Goal: Information Seeking & Learning: Learn about a topic

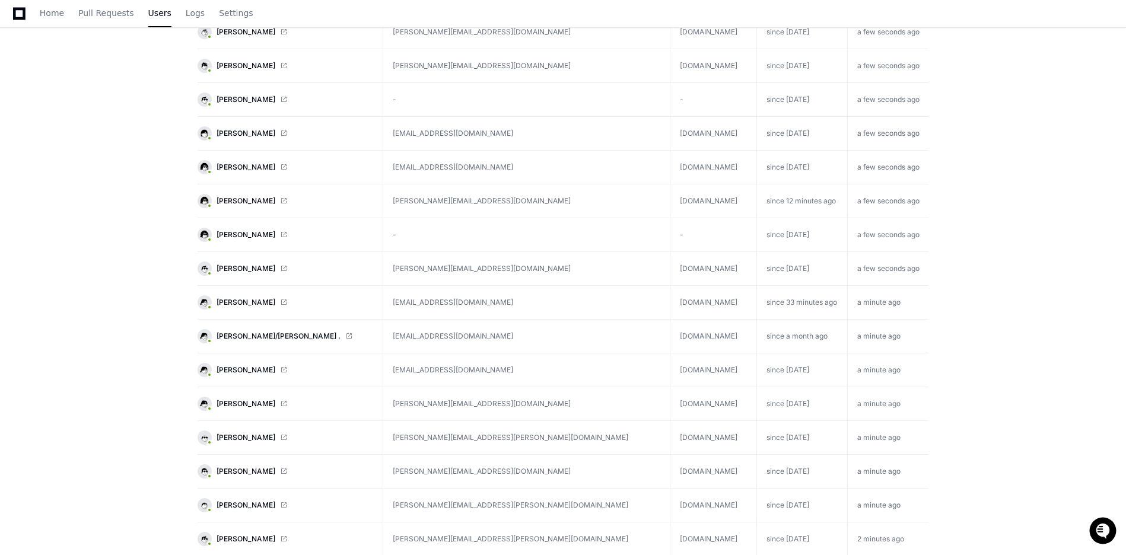
scroll to position [534, 0]
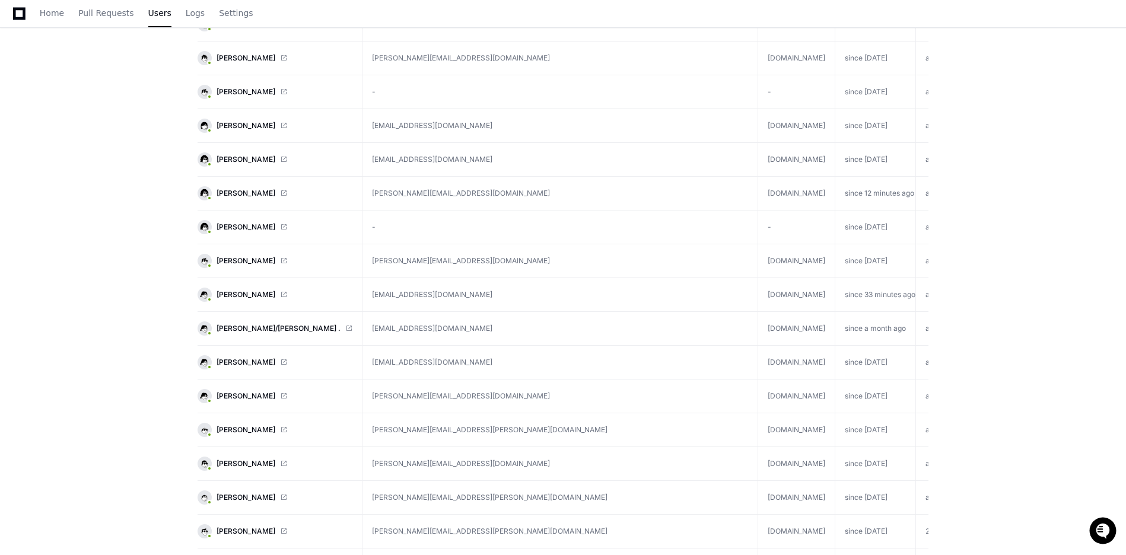
click at [56, 364] on app-customers-list "Users The customers who are using your product. search Name Email Company First…" at bounding box center [563, 483] width 1126 height 1913
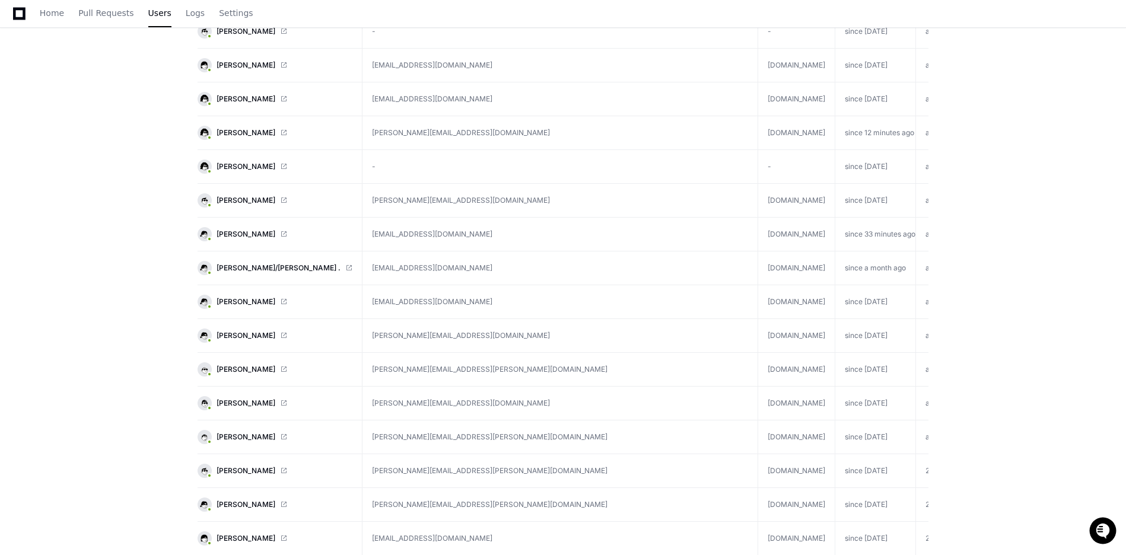
scroll to position [653, 0]
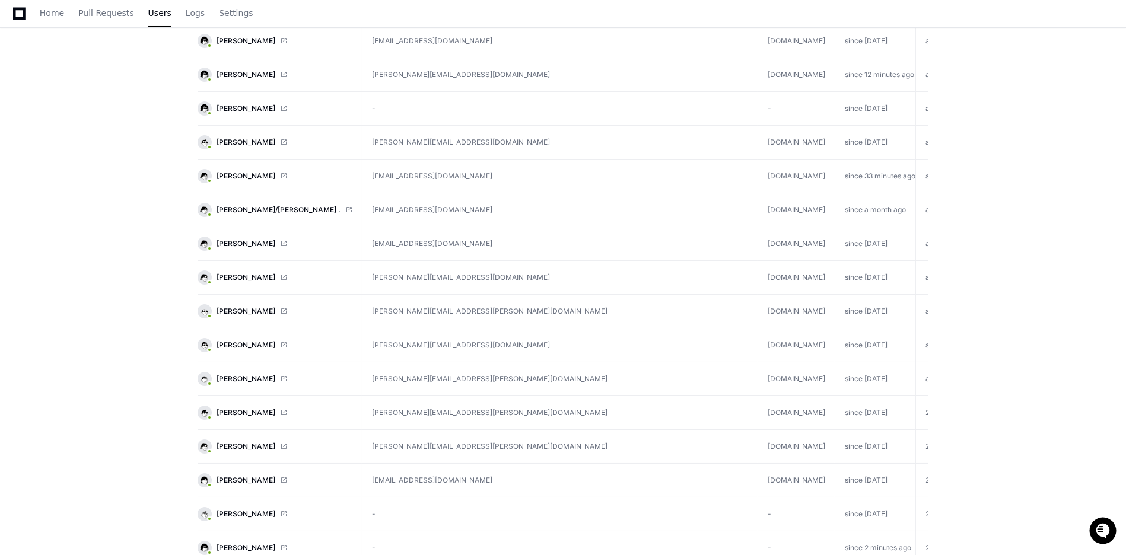
click at [234, 241] on span "[PERSON_NAME]" at bounding box center [246, 243] width 59 height 9
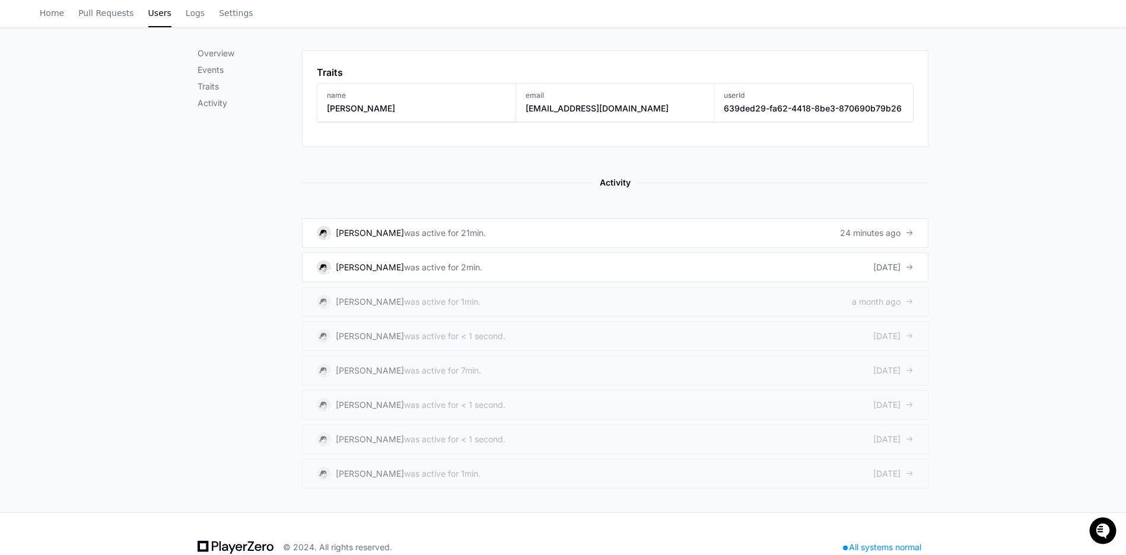
scroll to position [509, 0]
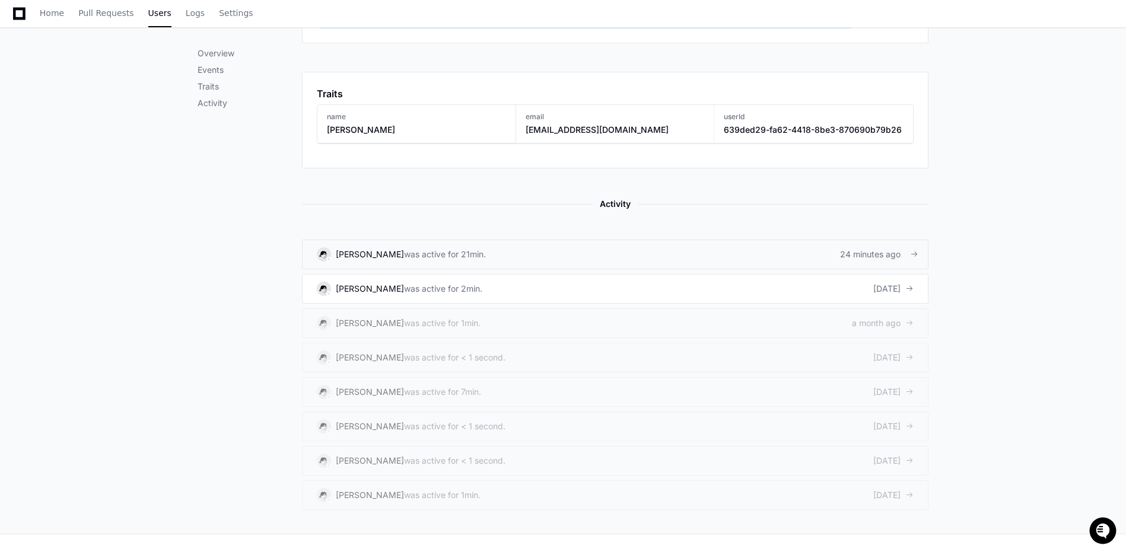
click at [408, 261] on div "was active for 21min." at bounding box center [445, 255] width 82 height 12
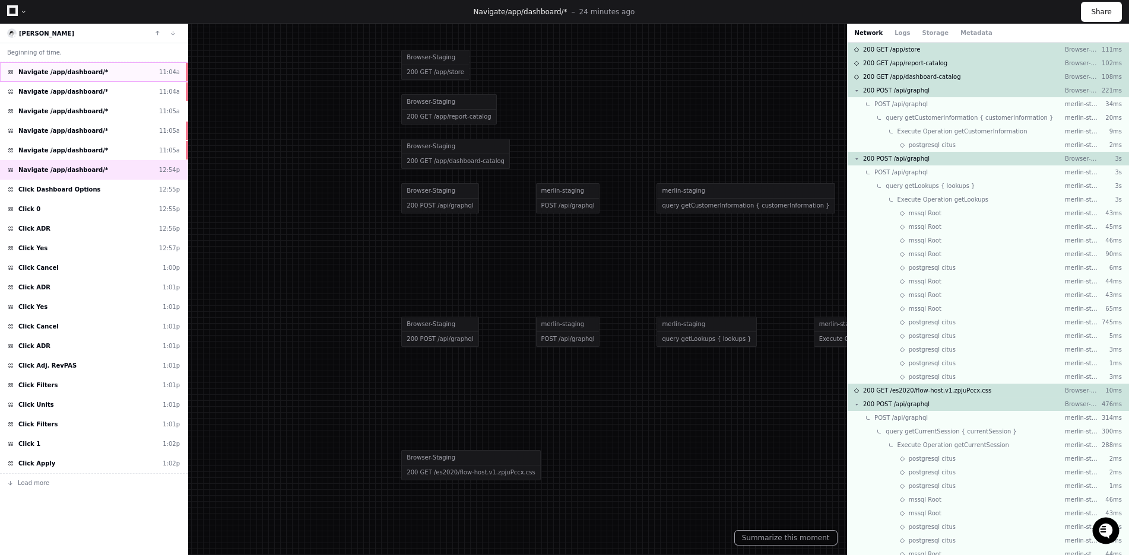
click at [77, 70] on span "Navigate /app/dashboard/*" at bounding box center [63, 72] width 90 height 9
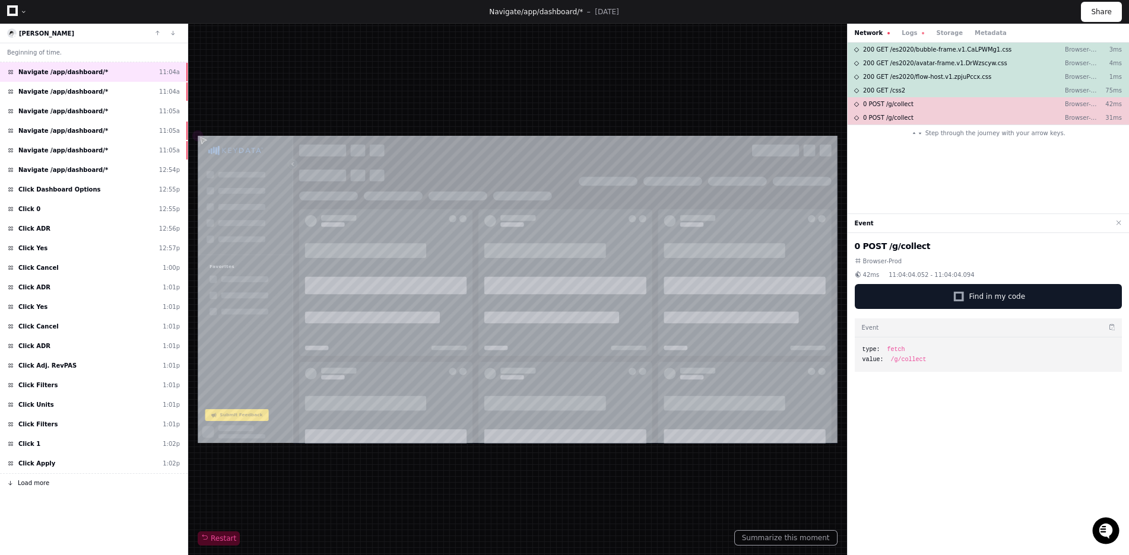
click at [45, 484] on span "Load more" at bounding box center [33, 483] width 31 height 9
